Goal: Task Accomplishment & Management: Use online tool/utility

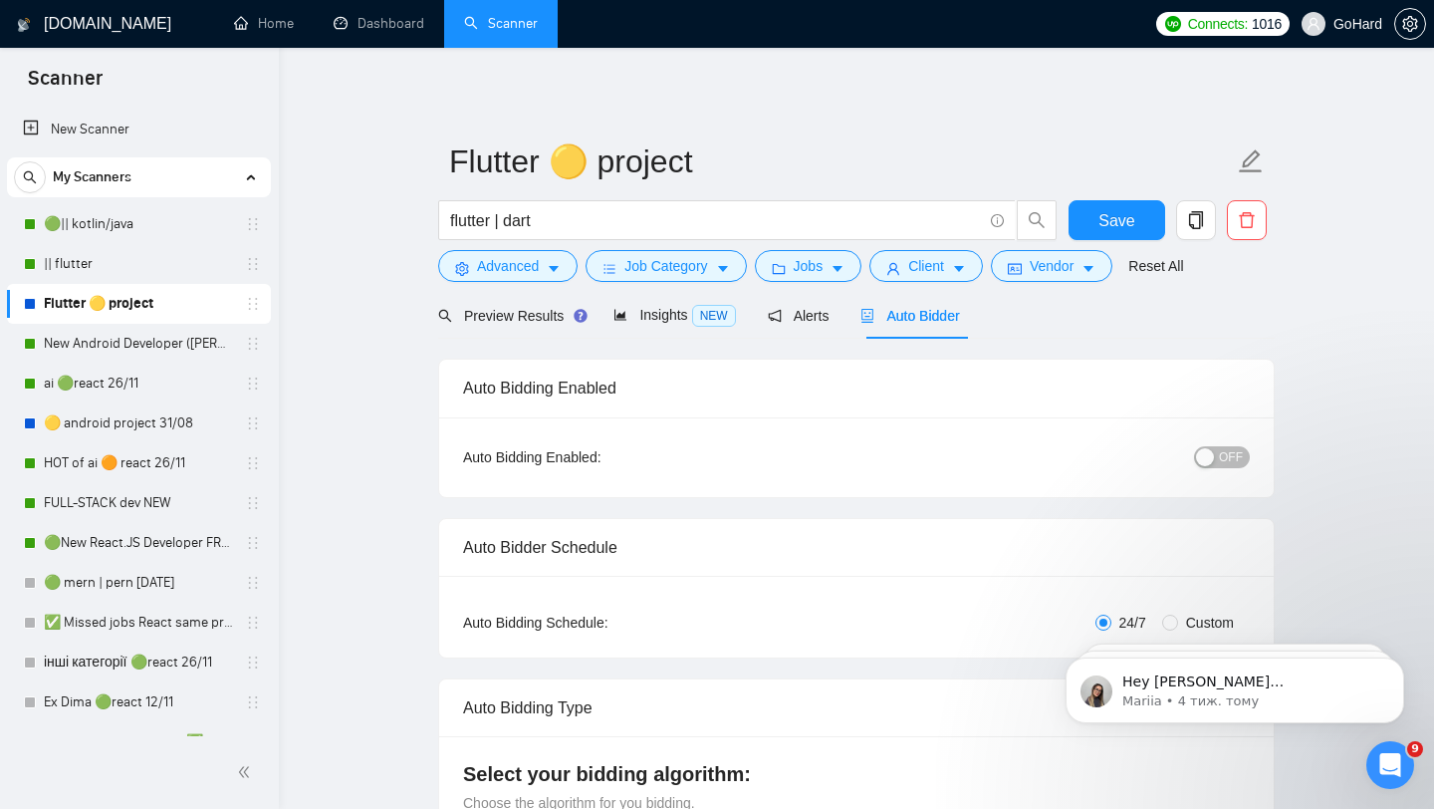
click at [475, 24] on link "Scanner" at bounding box center [501, 23] width 74 height 17
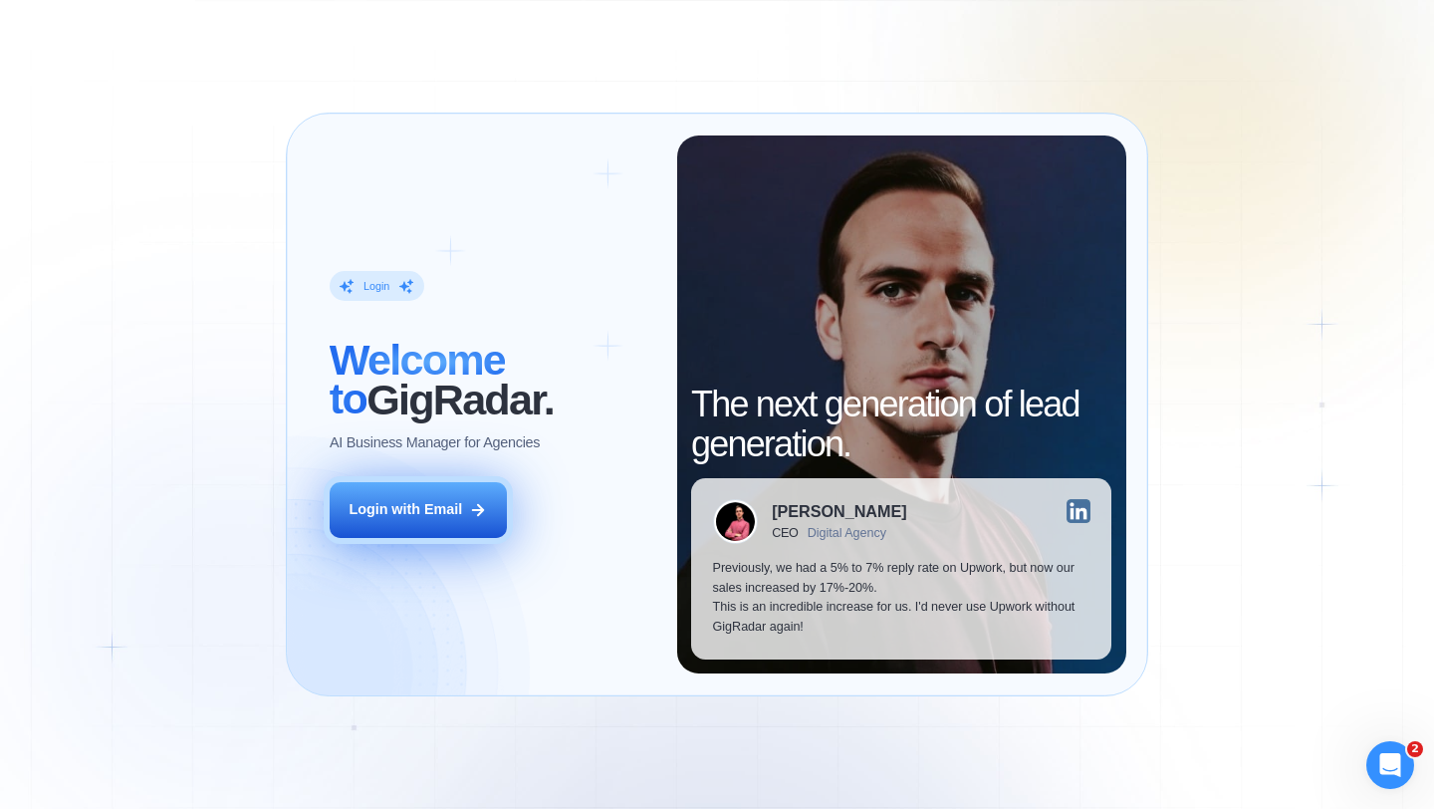
click at [416, 509] on div "Login with Email" at bounding box center [406, 510] width 114 height 20
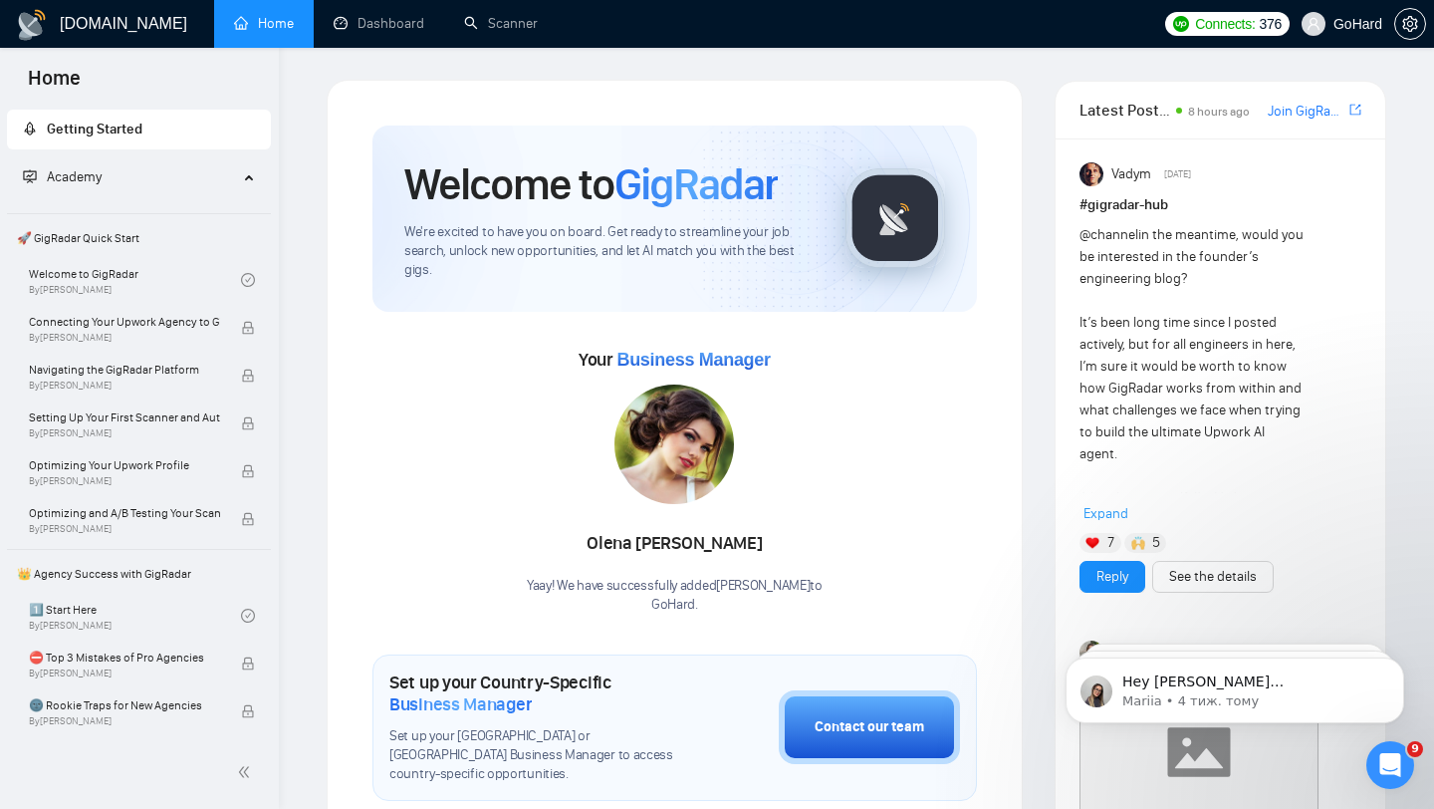
click at [774, 30] on ul "Home Dashboard Scanner" at bounding box center [681, 24] width 948 height 48
click at [484, 23] on link "Scanner" at bounding box center [501, 23] width 74 height 17
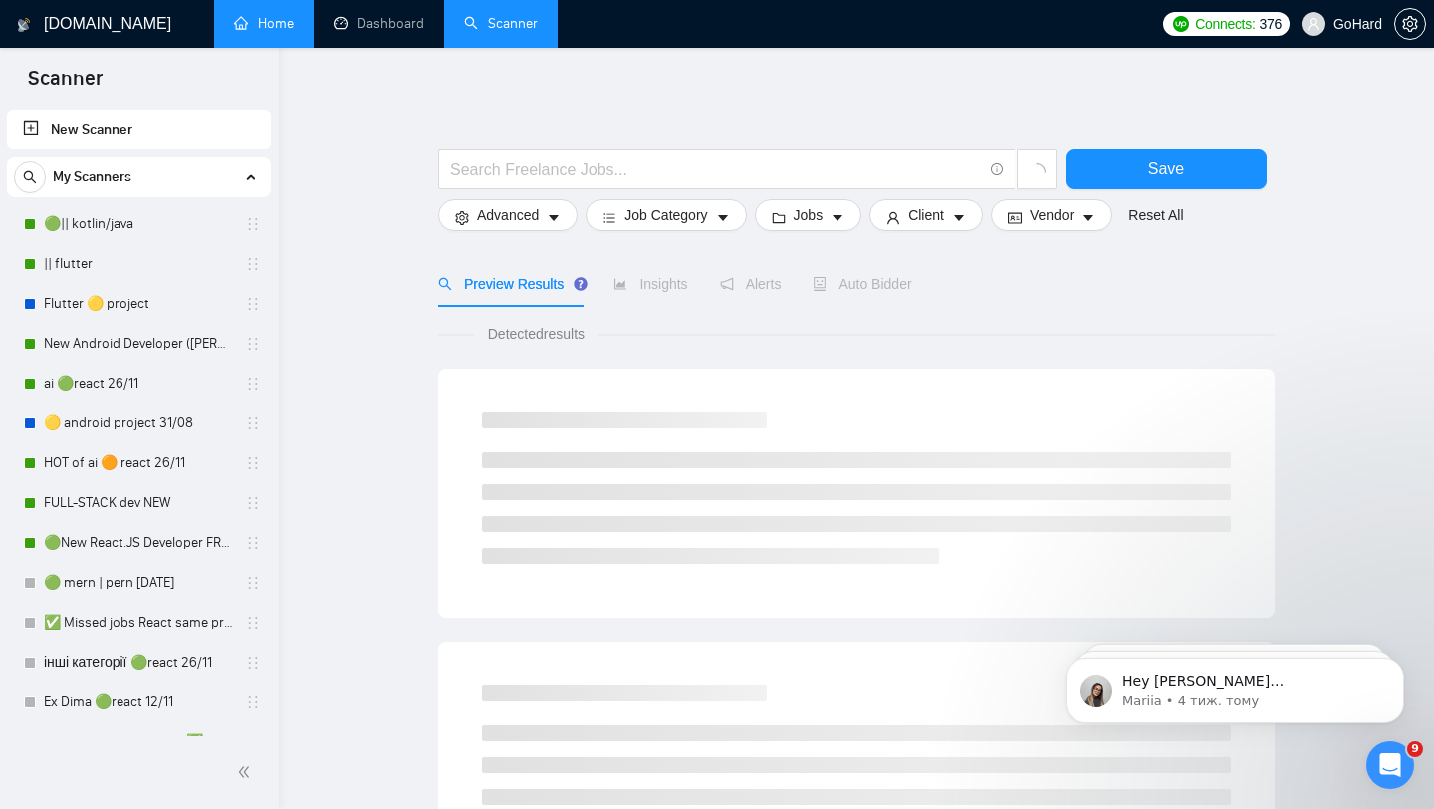
click at [261, 21] on link "Home" at bounding box center [264, 23] width 60 height 17
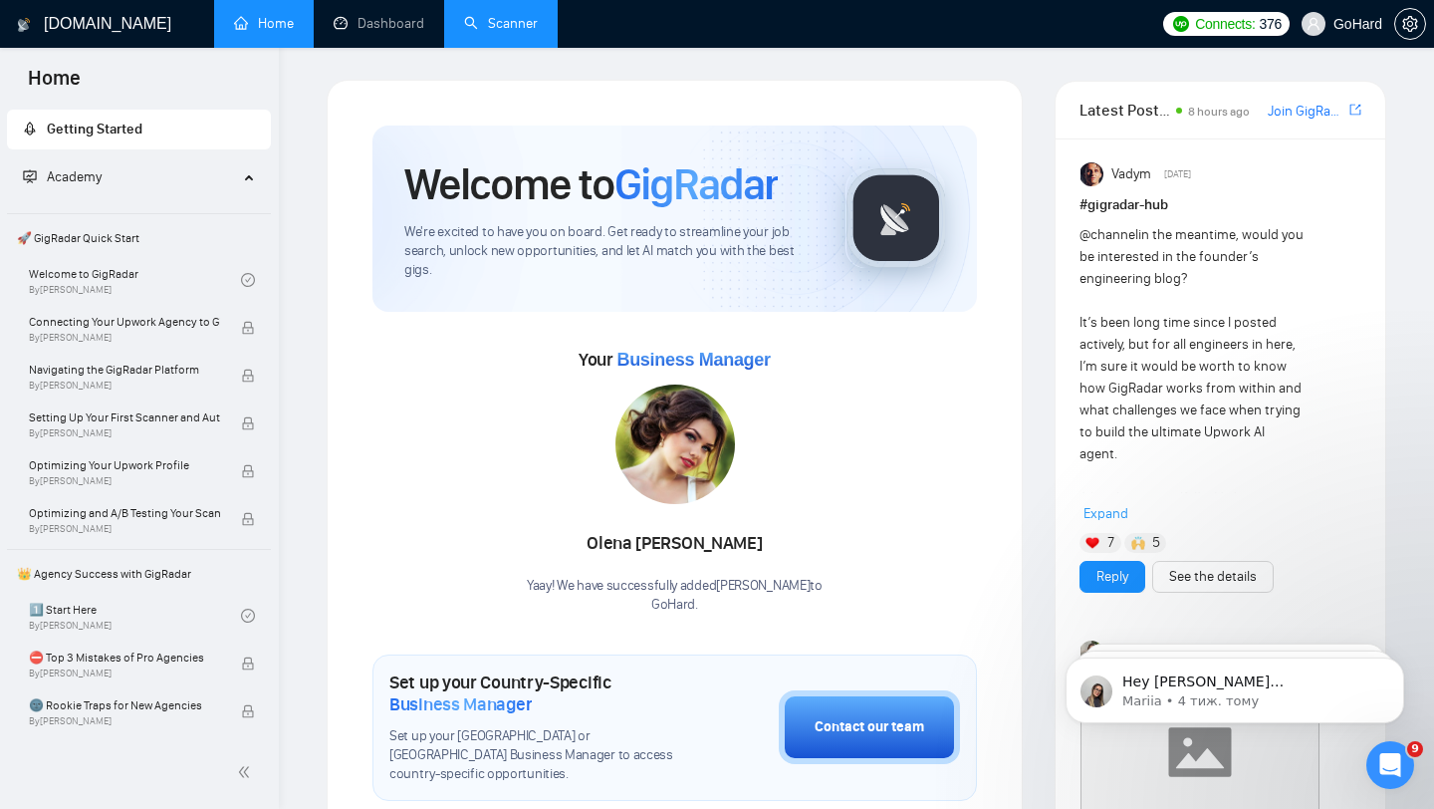
click at [580, 98] on div "Welcome to GigRadar We're excited to have you on board. Get ready to streamline…" at bounding box center [675, 816] width 696 height 1472
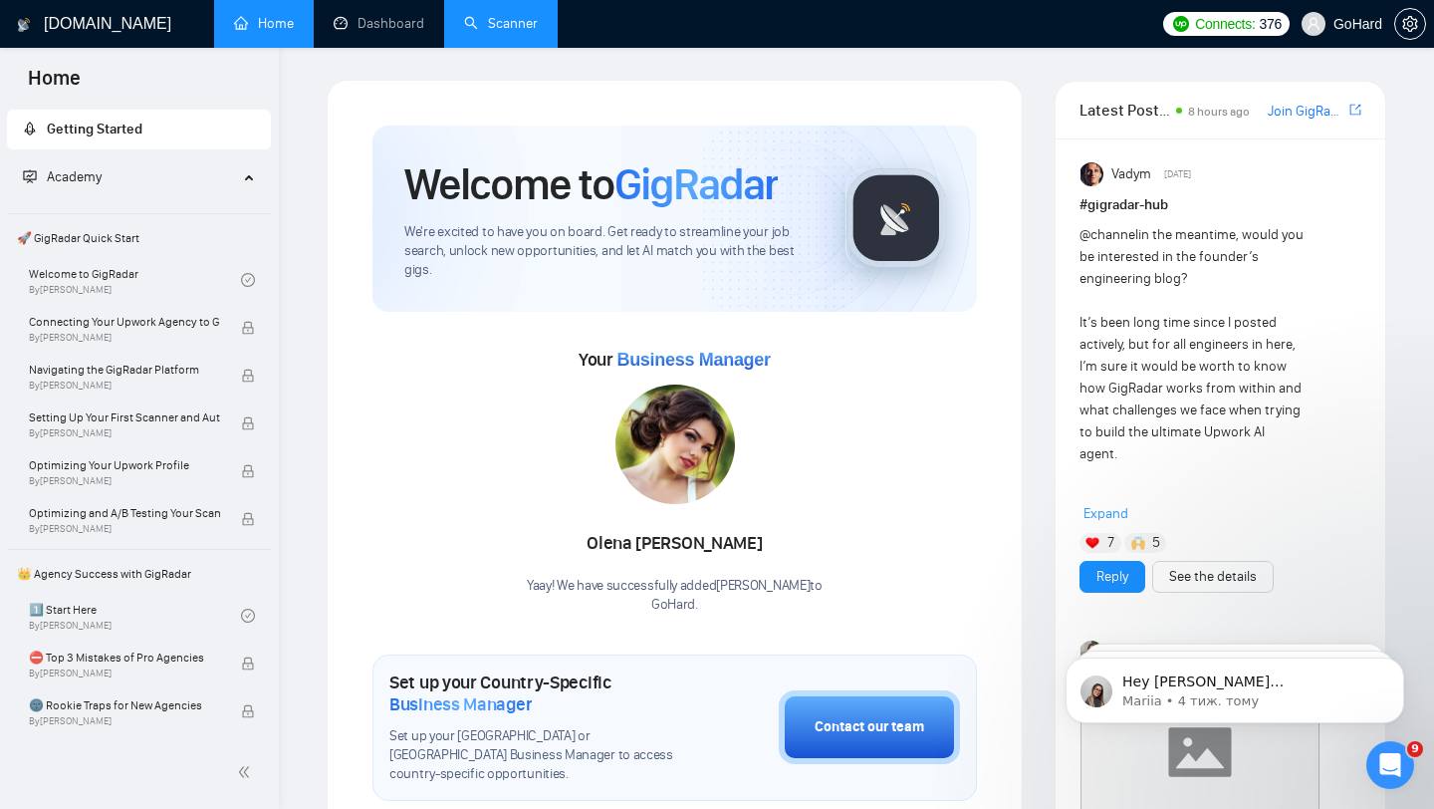
click at [510, 15] on link "Scanner" at bounding box center [501, 23] width 74 height 17
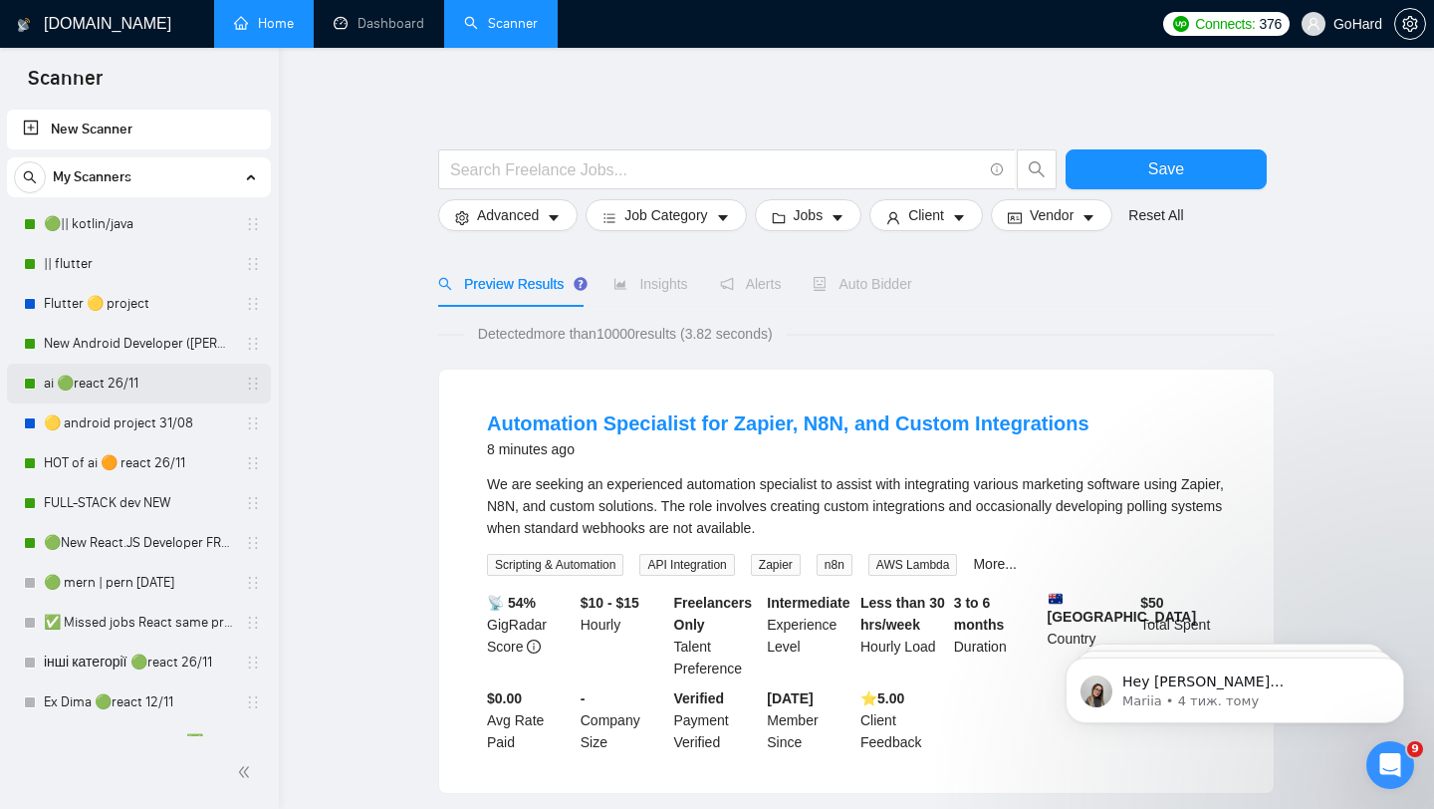
click at [108, 389] on link "ai 🟢react 26/11" at bounding box center [138, 384] width 189 height 40
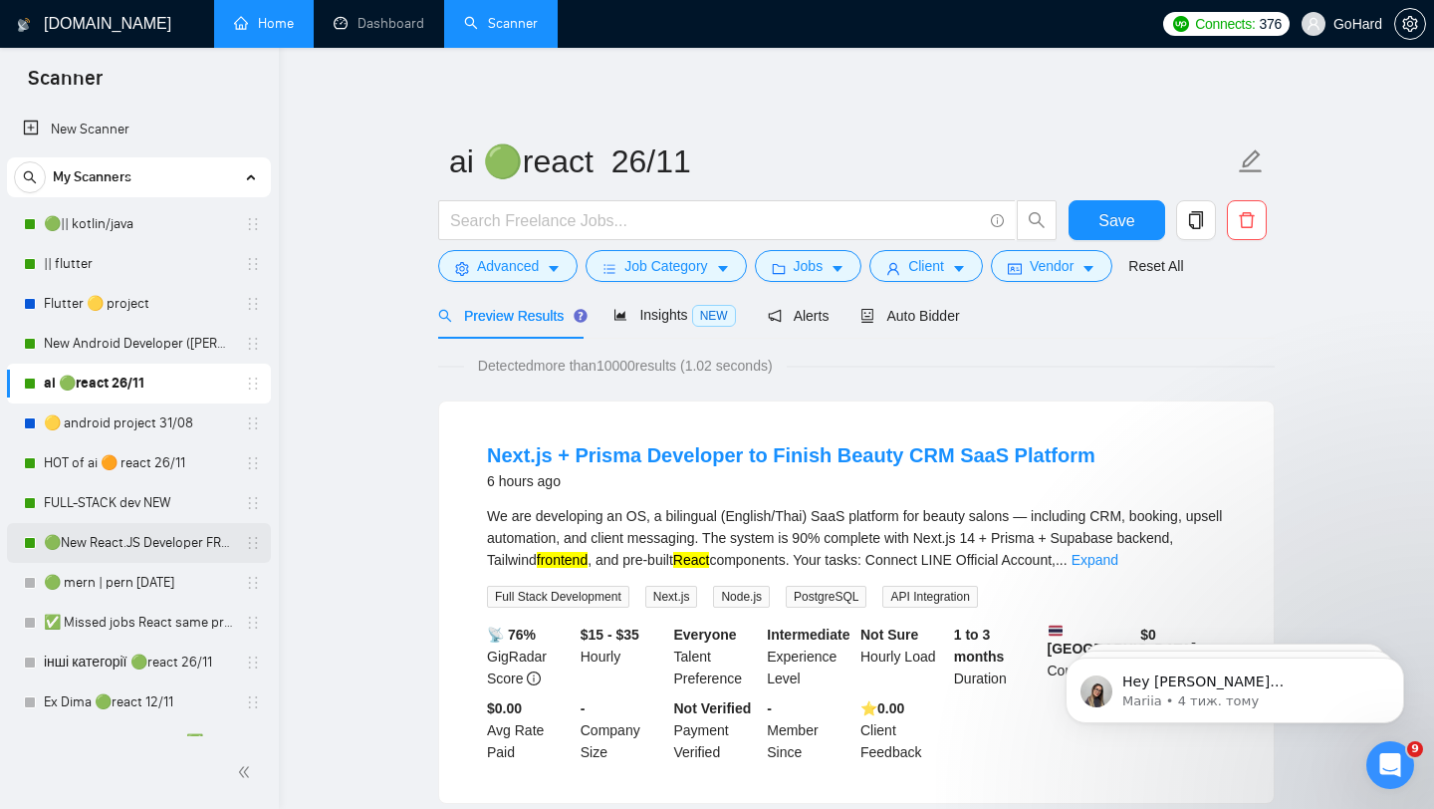
click at [114, 544] on link "🟢New React.JS Developer FRONT-END" at bounding box center [138, 543] width 189 height 40
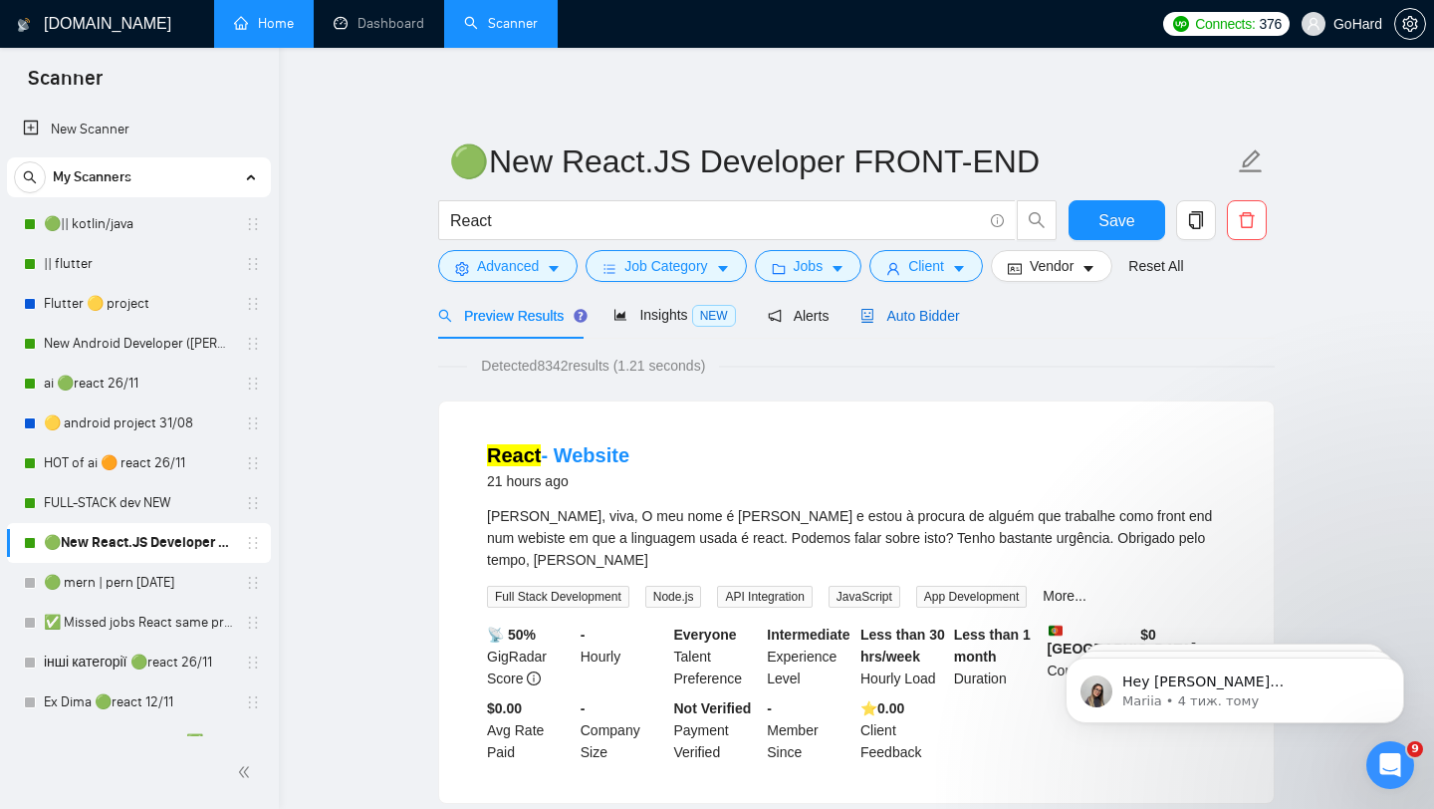
click at [909, 319] on span "Auto Bidder" at bounding box center [910, 316] width 99 height 16
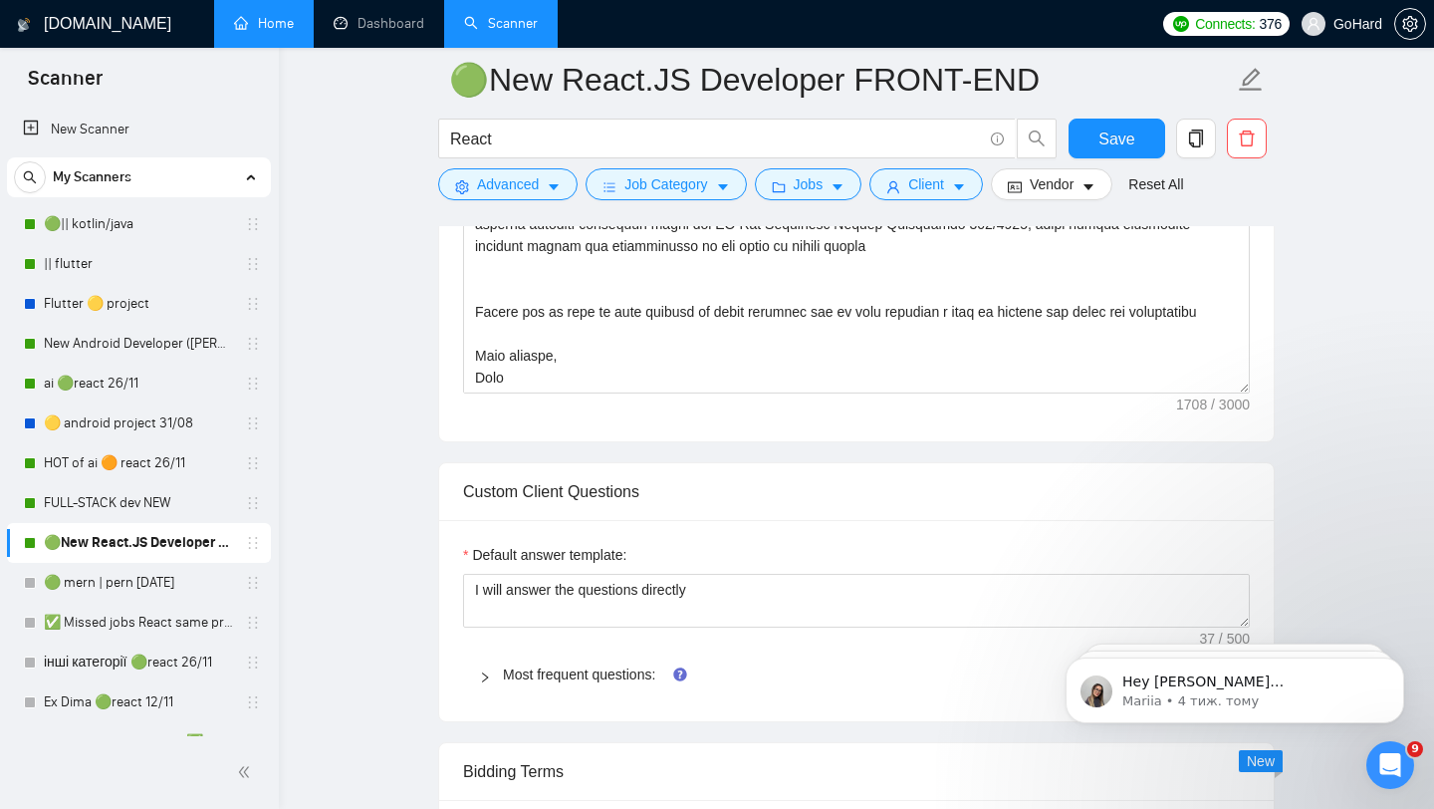
scroll to position [1696, 0]
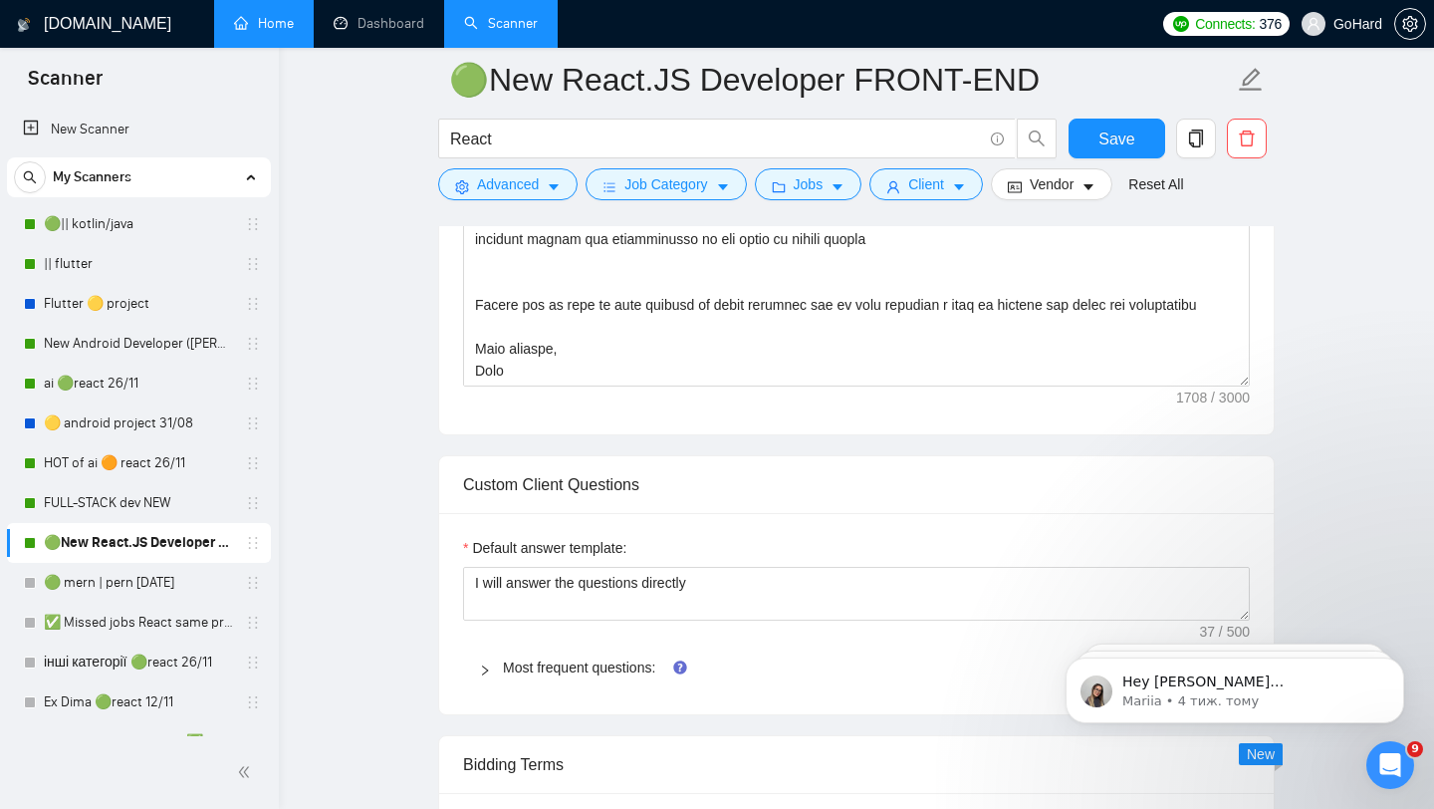
click at [674, 416] on div "Cover Letter template:" at bounding box center [856, 159] width 835 height 550
click at [128, 499] on link "FULL-STACK dev NEW" at bounding box center [138, 503] width 189 height 40
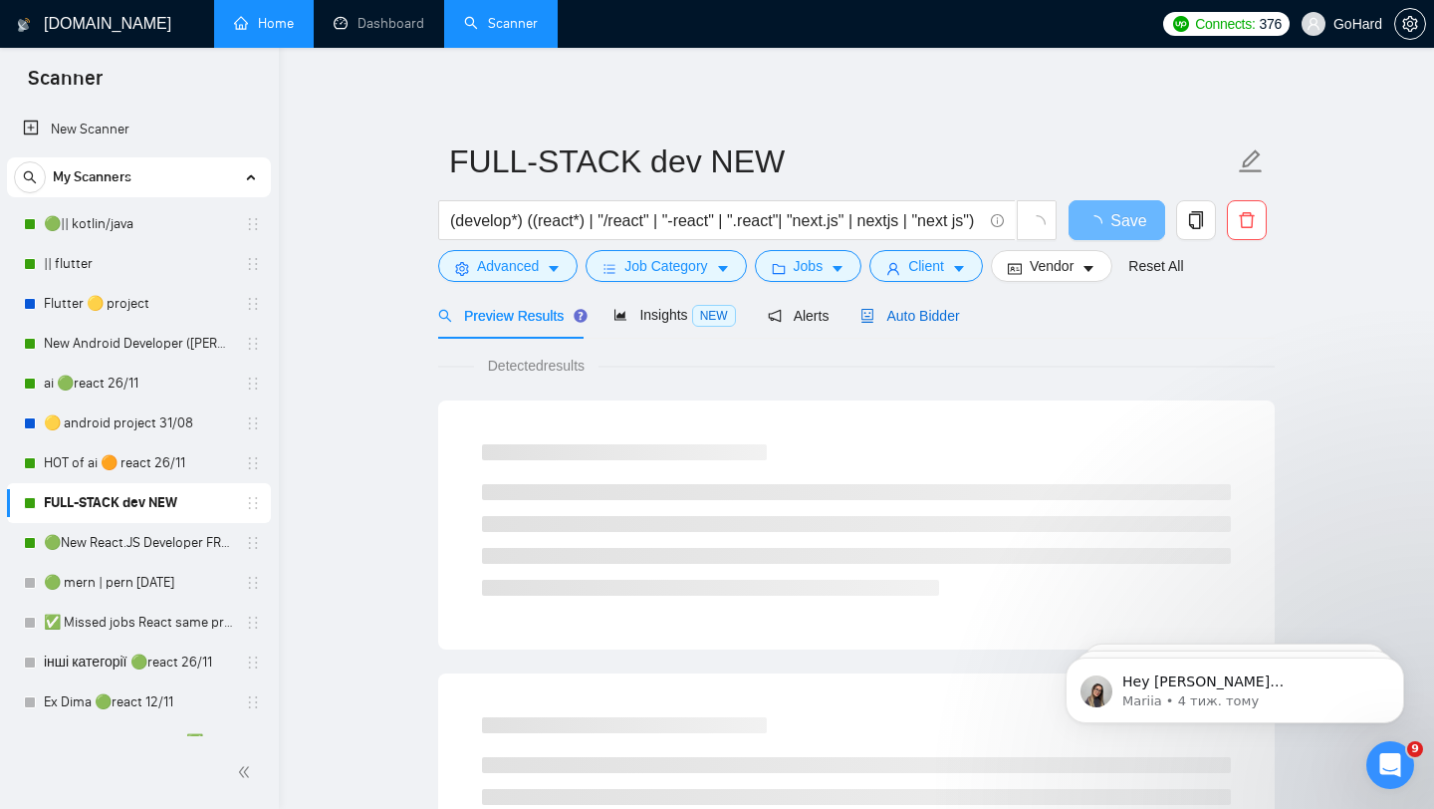
click at [930, 320] on span "Auto Bidder" at bounding box center [910, 316] width 99 height 16
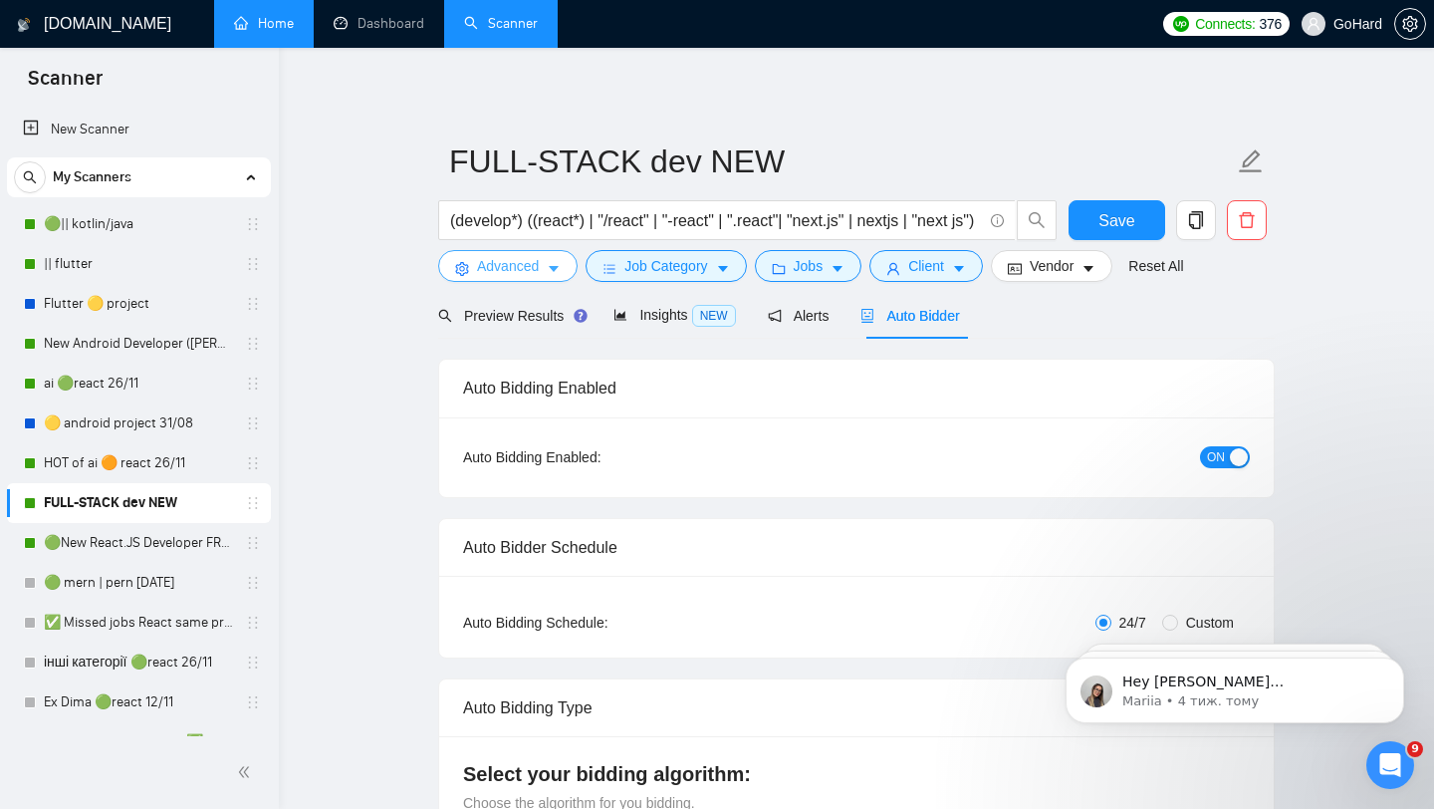
click at [502, 268] on span "Advanced" at bounding box center [508, 266] width 62 height 22
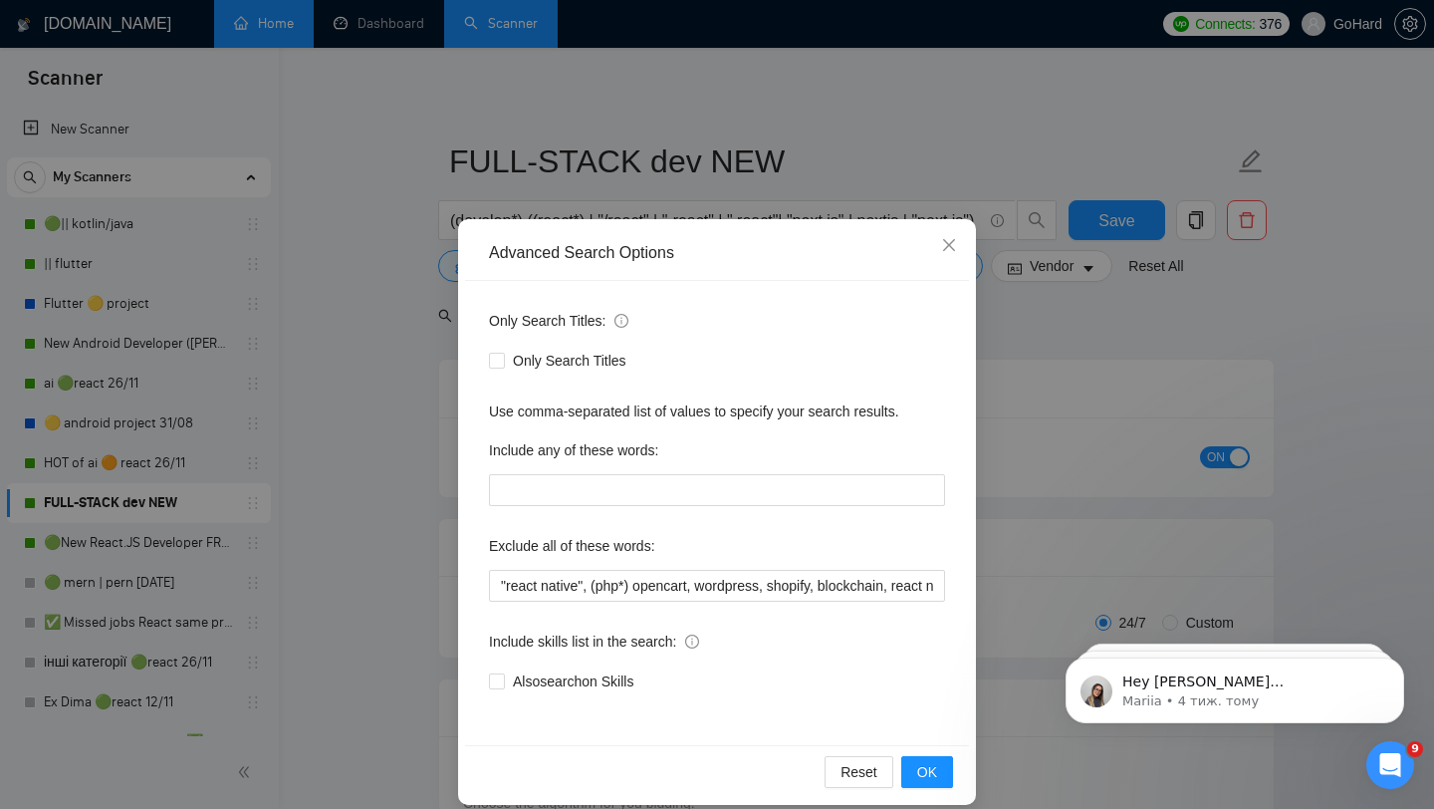
click at [823, 148] on div "Advanced Search Options Only Search Titles: Only Search Titles Use comma-separa…" at bounding box center [717, 404] width 1434 height 809
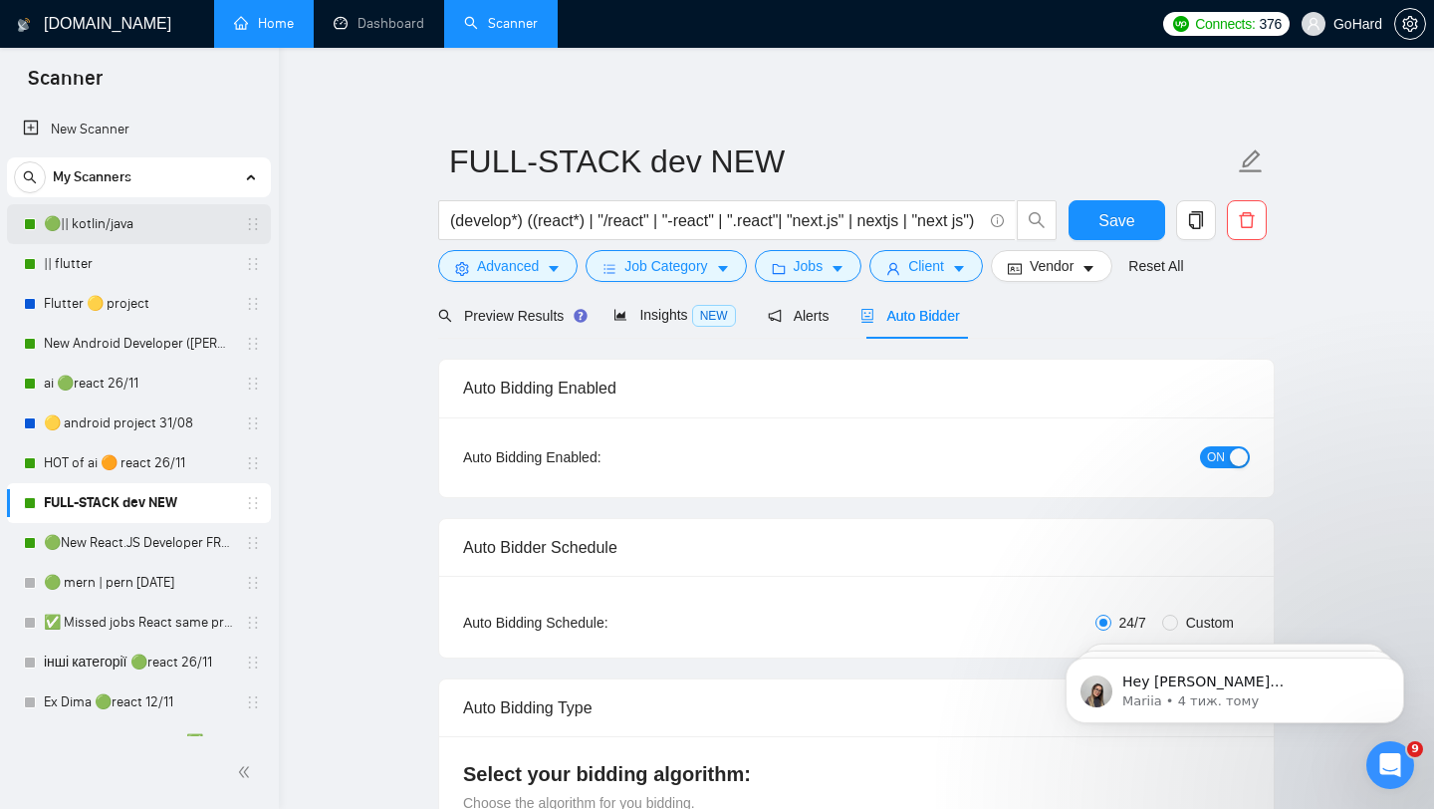
click at [120, 229] on link "🟢|| kotlin/java" at bounding box center [138, 224] width 189 height 40
